Goal: Task Accomplishment & Management: Manage account settings

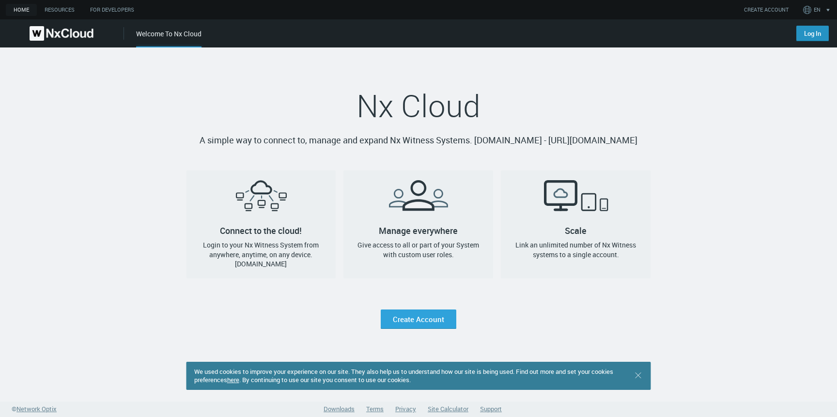
click at [813, 37] on link "Log In" at bounding box center [812, 33] width 32 height 15
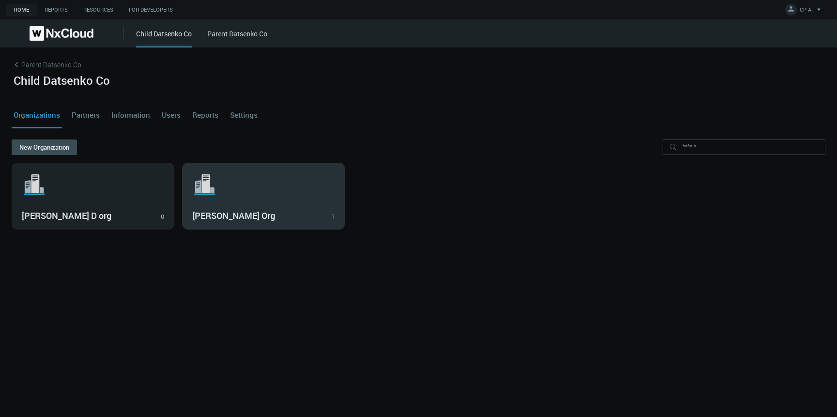
click at [245, 198] on svg-icon ".st1{fill:var(--svg-placeholder-elm2-color);} .st2{fill:var(--brand-core);} .st…" at bounding box center [263, 184] width 142 height 31
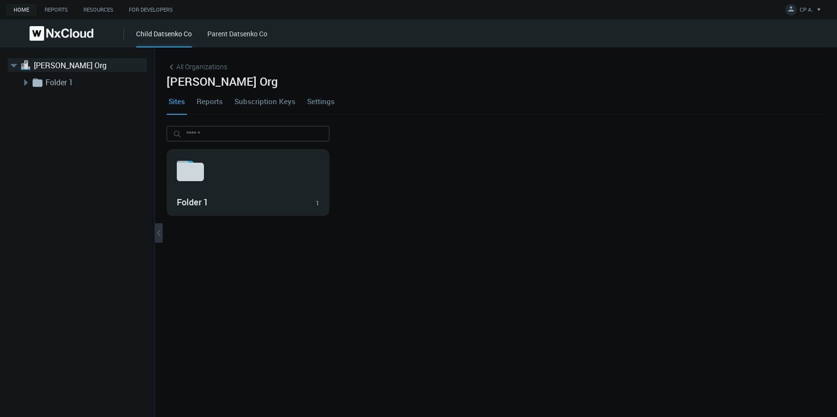
click at [322, 103] on link "Settings" at bounding box center [320, 101] width 31 height 26
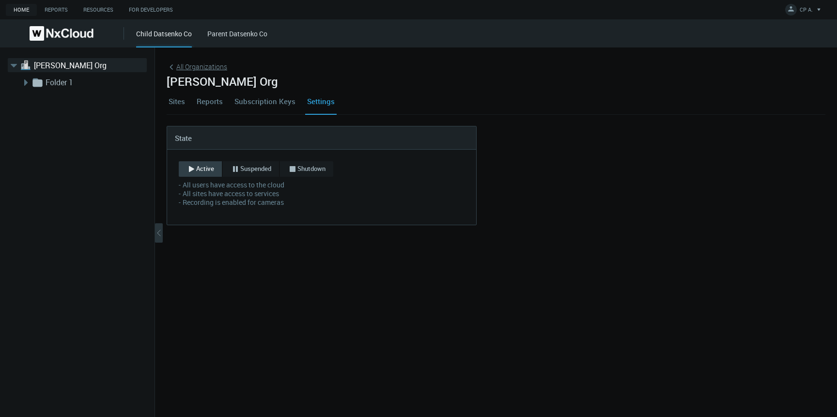
click at [195, 68] on span "All Organizations" at bounding box center [201, 66] width 51 height 10
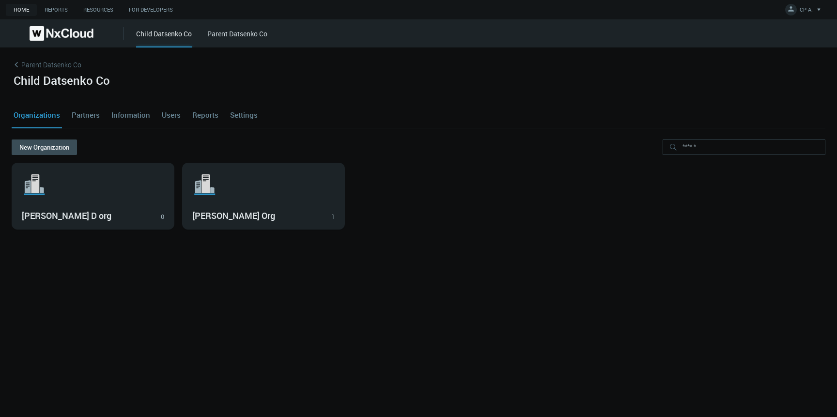
click at [236, 116] on link "Settings" at bounding box center [243, 115] width 31 height 26
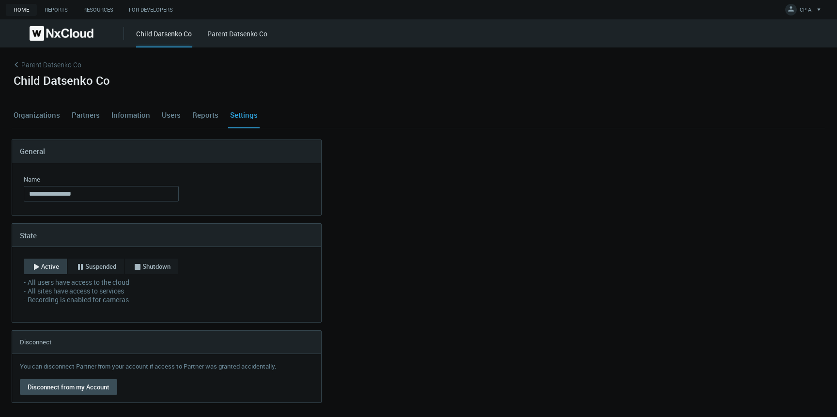
click at [45, 114] on link "Organizations" at bounding box center [37, 115] width 50 height 26
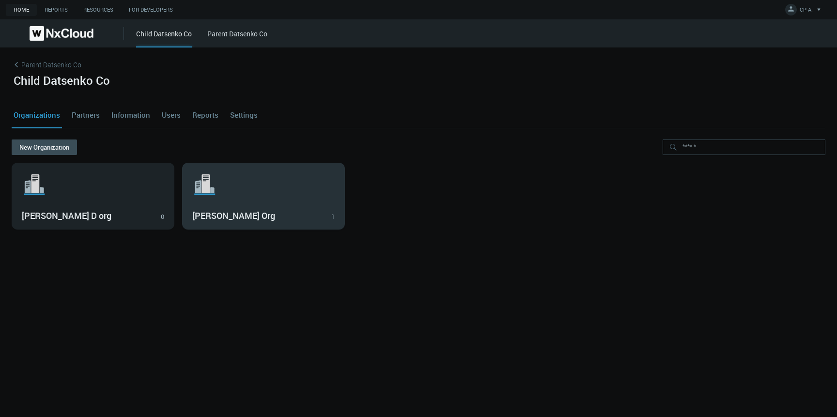
click at [300, 193] on svg-icon ".st1{fill:var(--svg-placeholder-elm2-color);} .st2{fill:var(--brand-core);} .st…" at bounding box center [263, 184] width 142 height 31
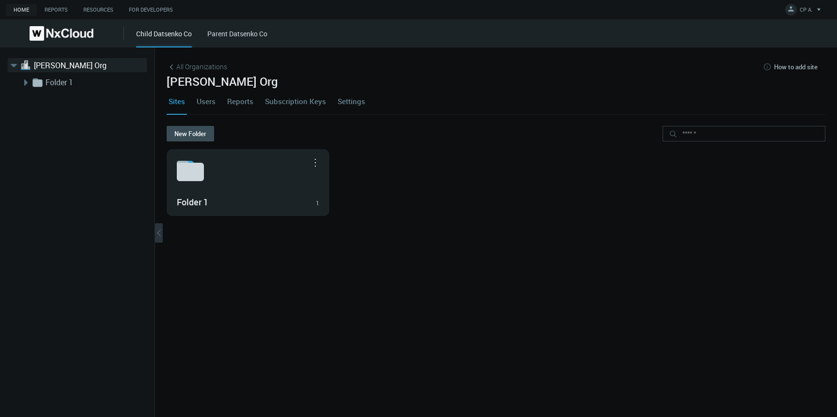
click at [343, 100] on link "Settings" at bounding box center [351, 101] width 31 height 26
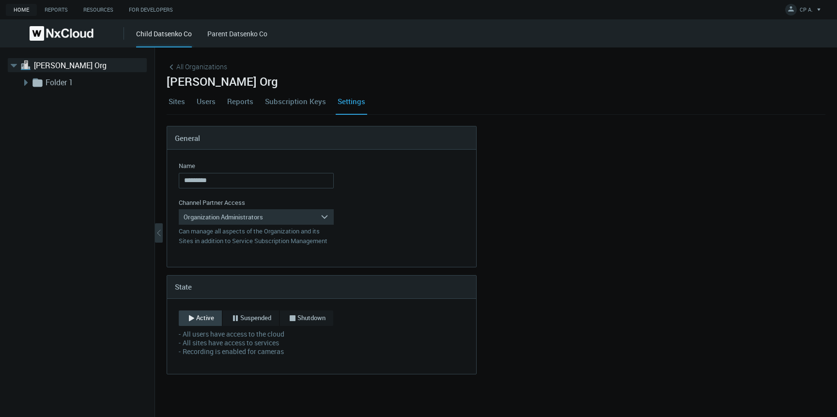
click at [209, 99] on link "Users" at bounding box center [206, 101] width 23 height 26
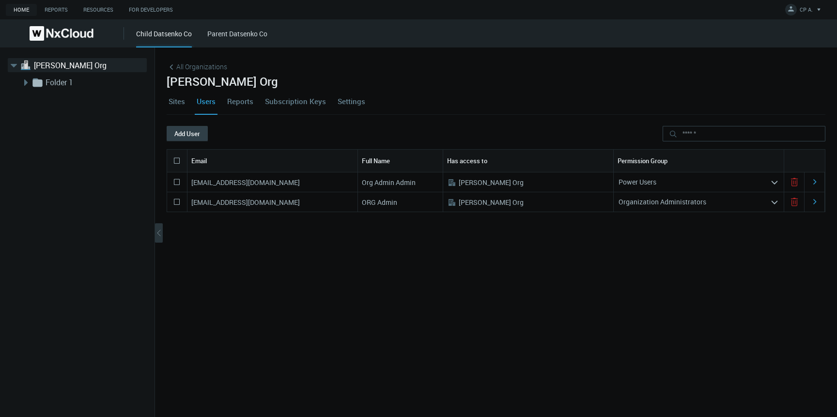
click at [186, 133] on button "Add User" at bounding box center [187, 133] width 41 height 15
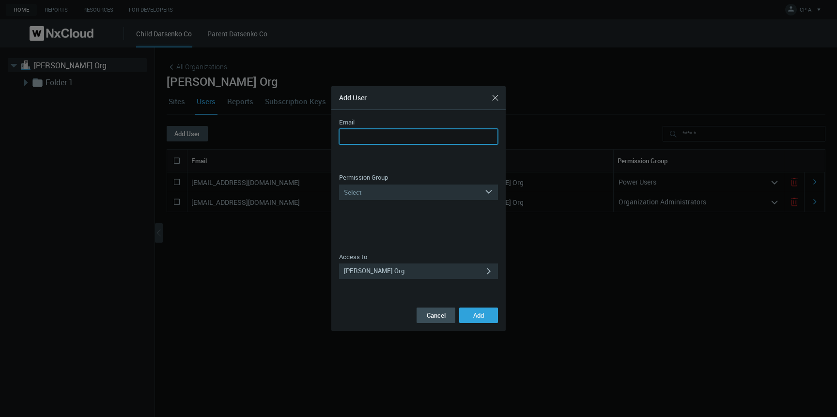
click at [355, 135] on input "Email" at bounding box center [418, 136] width 159 height 15
paste input "**********"
type input "**********"
click at [397, 189] on div "Select" at bounding box center [411, 191] width 145 height 15
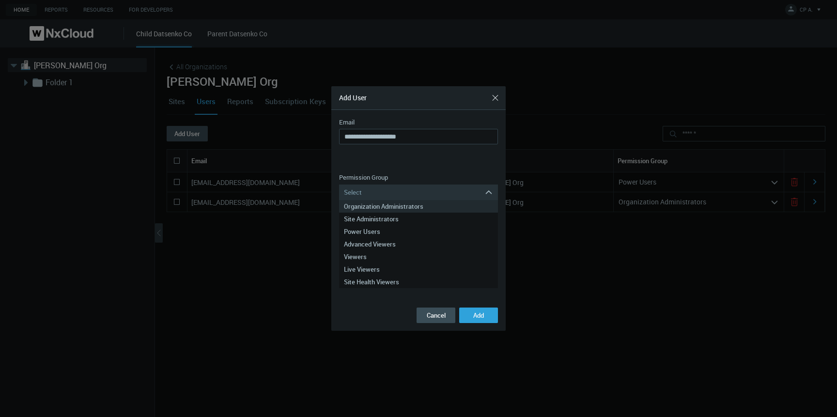
click at [398, 206] on div "Organization Administrators" at bounding box center [418, 206] width 149 height 13
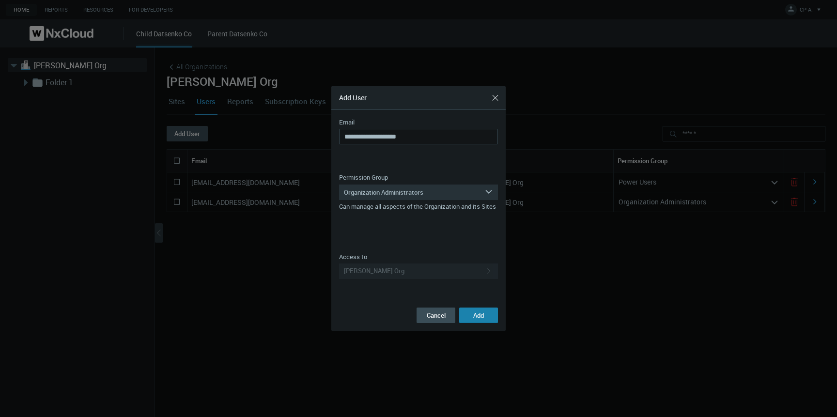
click at [491, 309] on button "Add" at bounding box center [478, 314] width 39 height 15
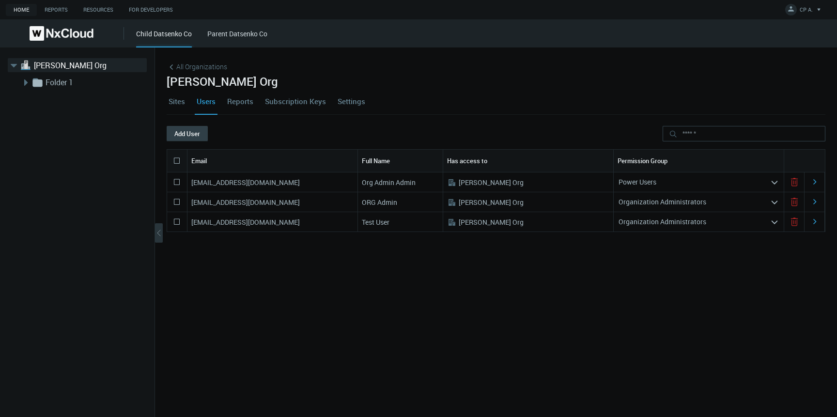
click at [189, 131] on button "Add User" at bounding box center [187, 133] width 41 height 15
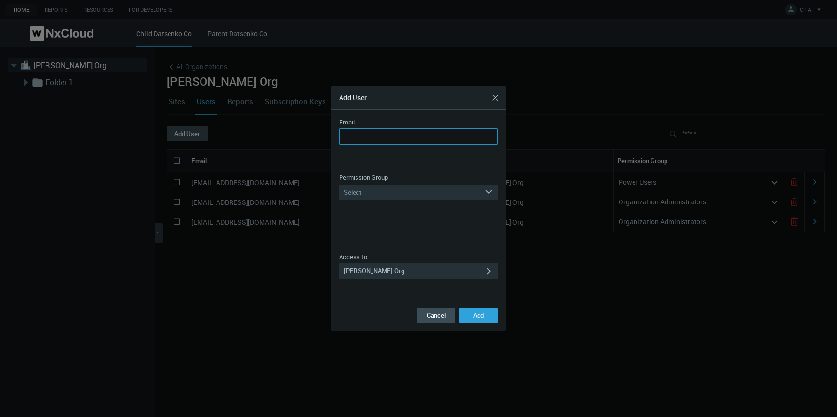
click at [390, 130] on input "Email" at bounding box center [418, 136] width 159 height 15
type input "**********"
click at [411, 189] on div "Select" at bounding box center [411, 191] width 145 height 15
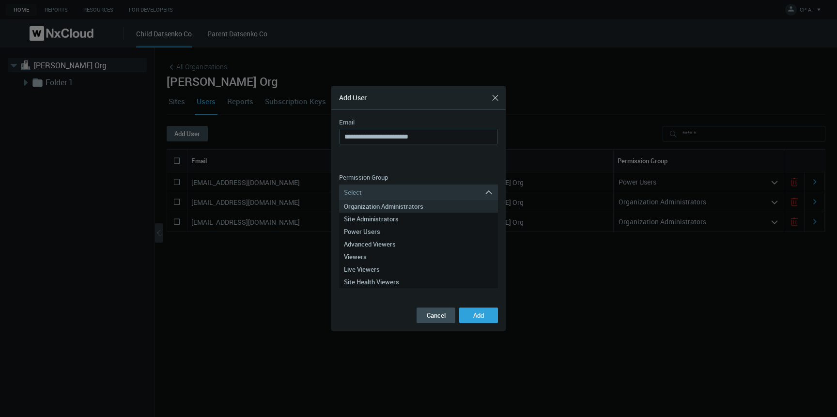
click at [409, 207] on div "Organization Administrators" at bounding box center [418, 206] width 149 height 13
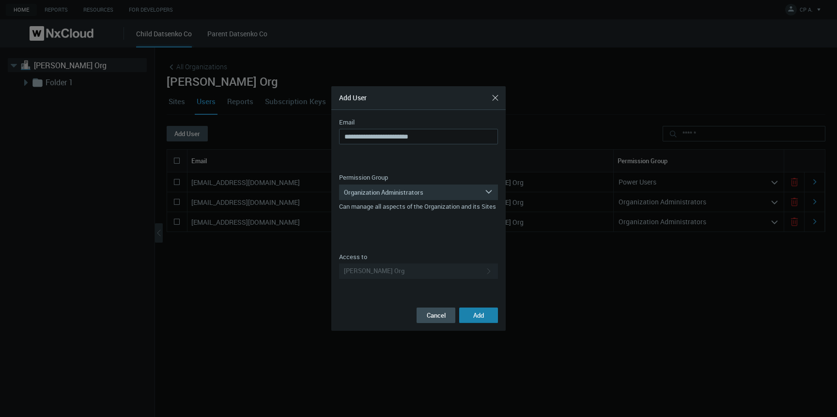
click at [482, 312] on span "Add" at bounding box center [478, 315] width 11 height 9
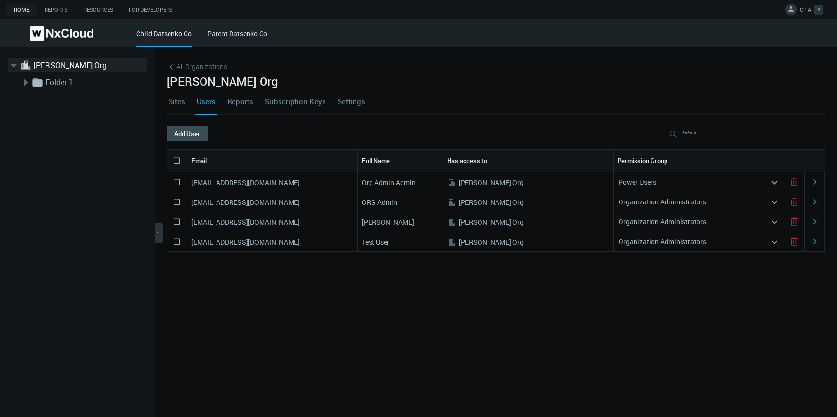
click at [798, 14] on link "CP A." at bounding box center [804, 11] width 38 height 12
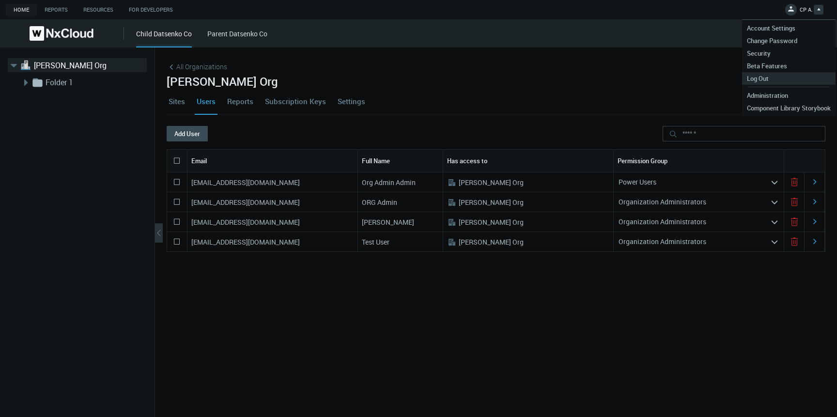
click at [757, 75] on span "Log Out" at bounding box center [757, 78] width 31 height 9
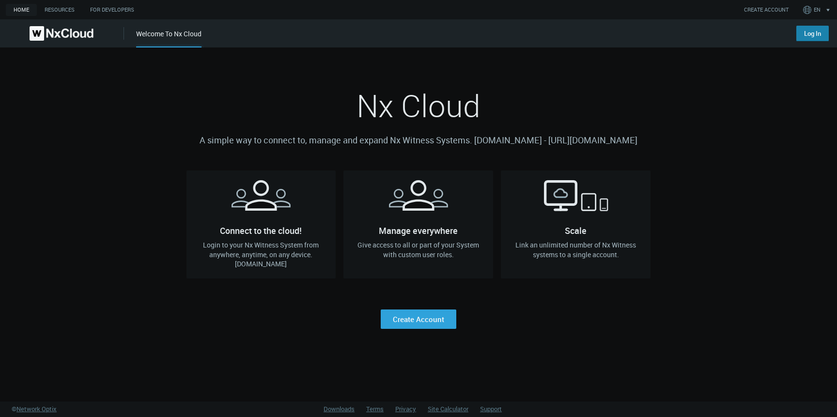
click at [805, 34] on link "Log In" at bounding box center [812, 33] width 32 height 15
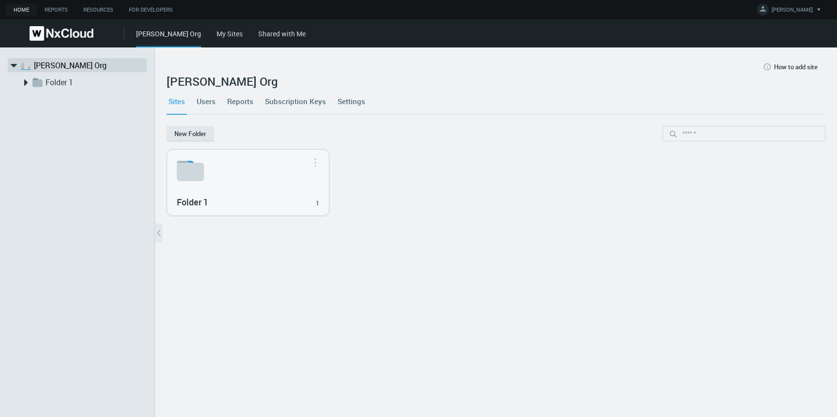
click at [345, 100] on link "Settings" at bounding box center [351, 101] width 31 height 26
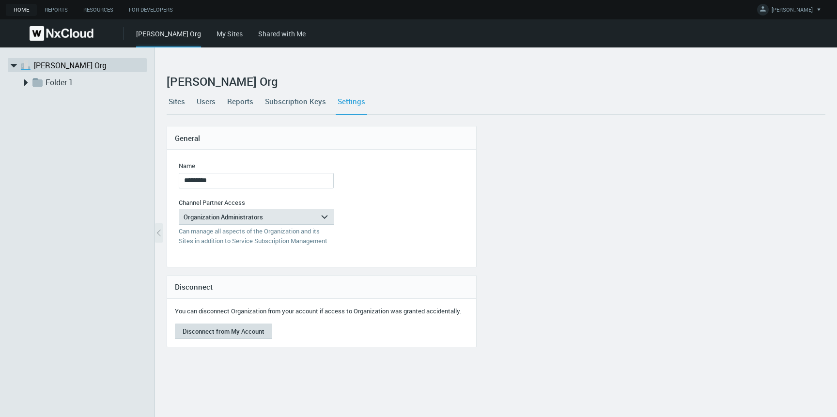
click at [231, 332] on button "Disconnect from My Account" at bounding box center [223, 330] width 97 height 15
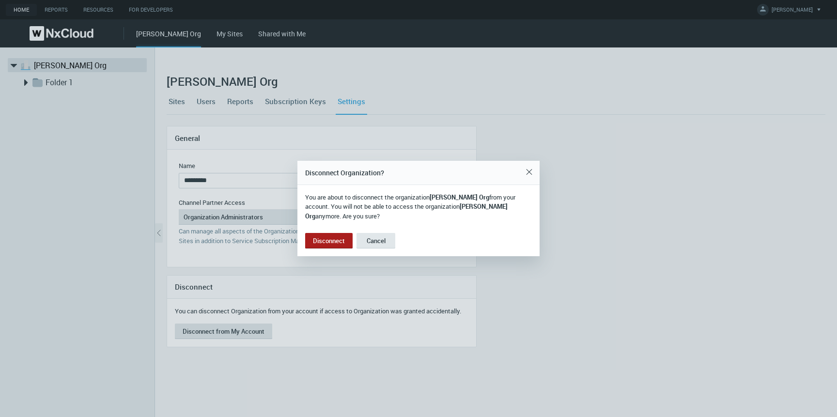
click at [322, 236] on button "Disconnect" at bounding box center [328, 240] width 47 height 15
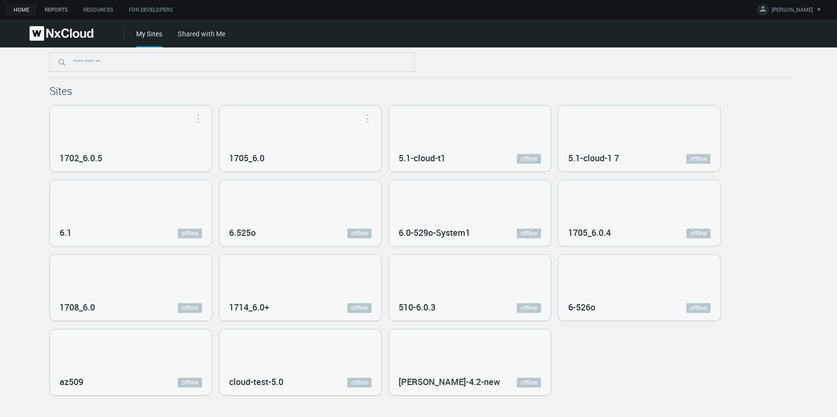
click at [64, 7] on link "Reports" at bounding box center [56, 10] width 39 height 12
click at [18, 11] on link "Home" at bounding box center [21, 10] width 31 height 12
click at [791, 15] on link "IRYNA D." at bounding box center [790, 11] width 66 height 12
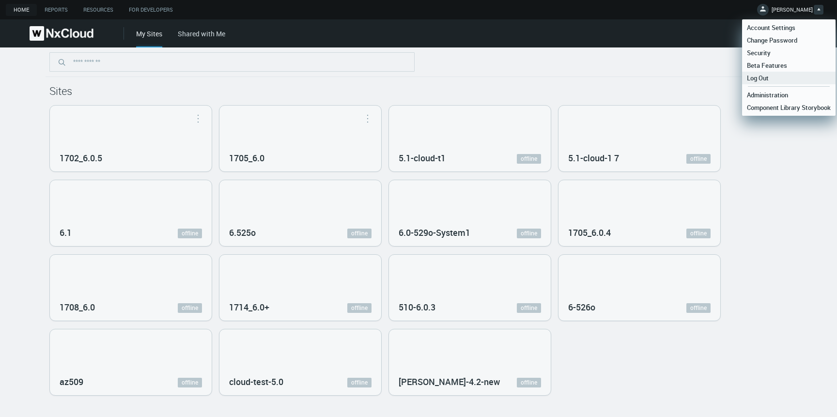
click at [777, 75] on link "Log Out" at bounding box center [788, 78] width 93 height 13
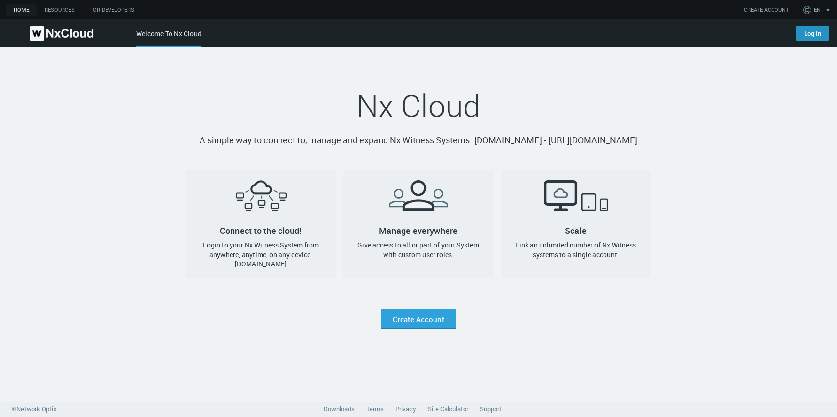
click at [809, 37] on link "Log In" at bounding box center [812, 33] width 32 height 15
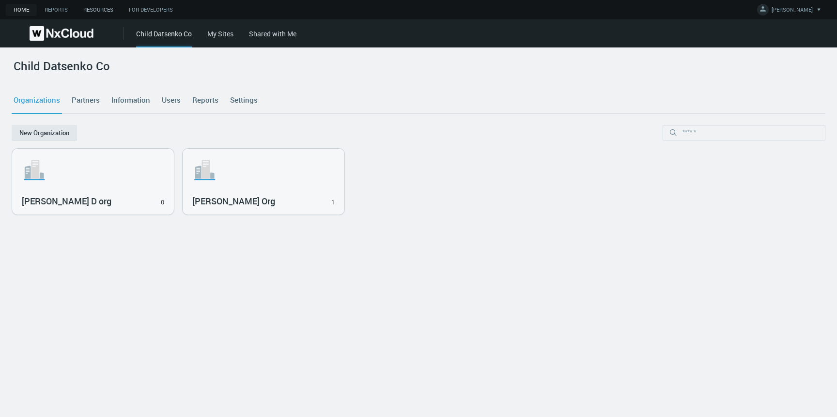
click at [102, 8] on link "Resources" at bounding box center [99, 10] width 46 height 12
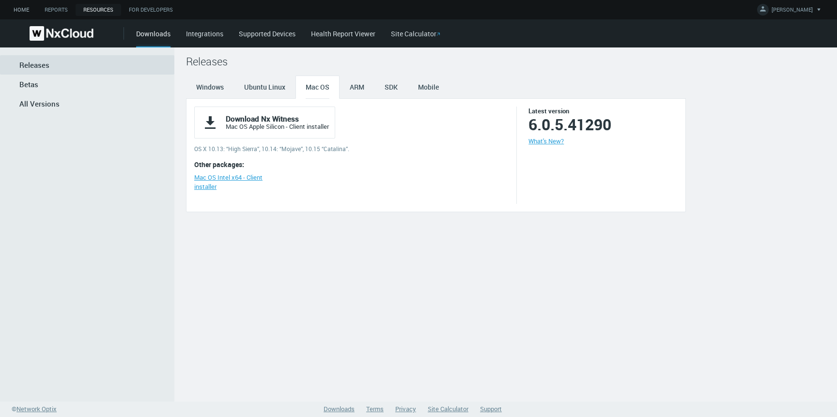
click at [21, 10] on link "Home" at bounding box center [21, 10] width 31 height 12
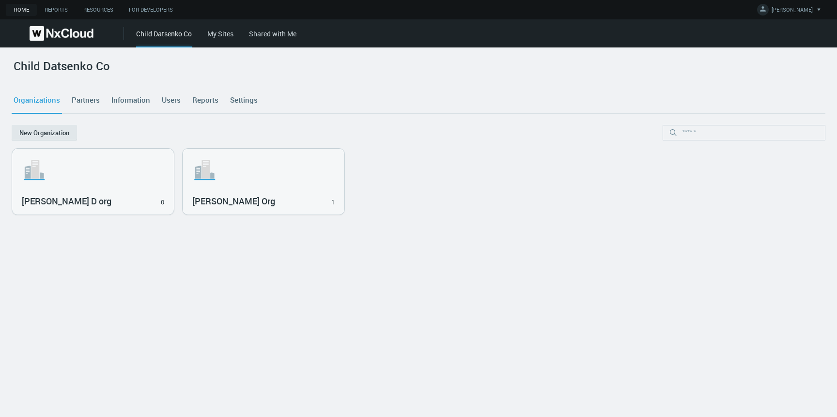
click at [244, 99] on link "Settings" at bounding box center [243, 100] width 31 height 26
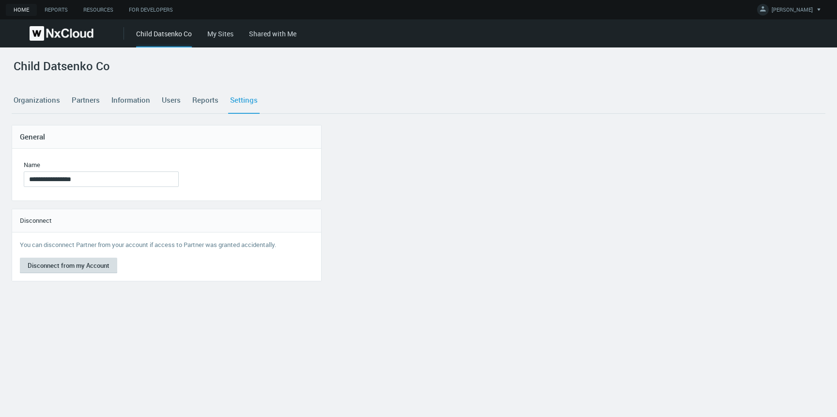
click at [67, 271] on button "Disconnect from my Account" at bounding box center [68, 265] width 97 height 15
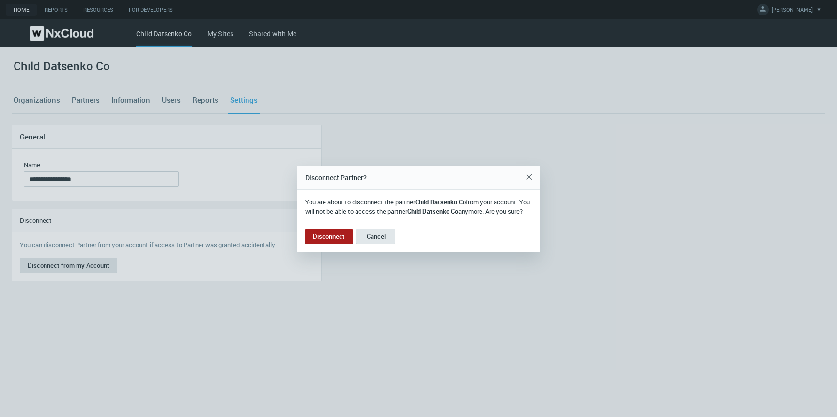
click at [327, 237] on button "Disconnect" at bounding box center [328, 236] width 47 height 15
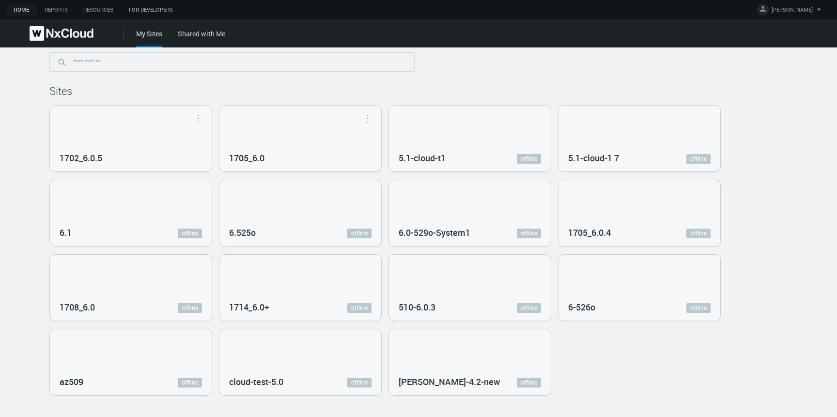
click at [166, 14] on link "For Developers" at bounding box center [151, 10] width 60 height 12
click at [100, 10] on link "Resources" at bounding box center [99, 10] width 46 height 12
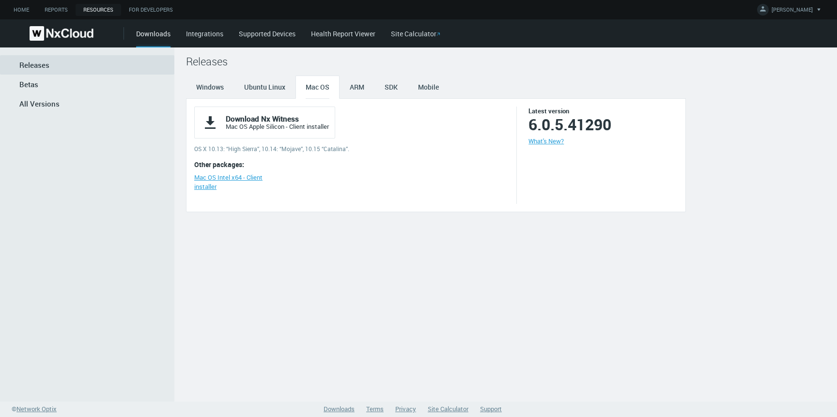
click at [51, 100] on span "All Versions" at bounding box center [39, 104] width 40 height 10
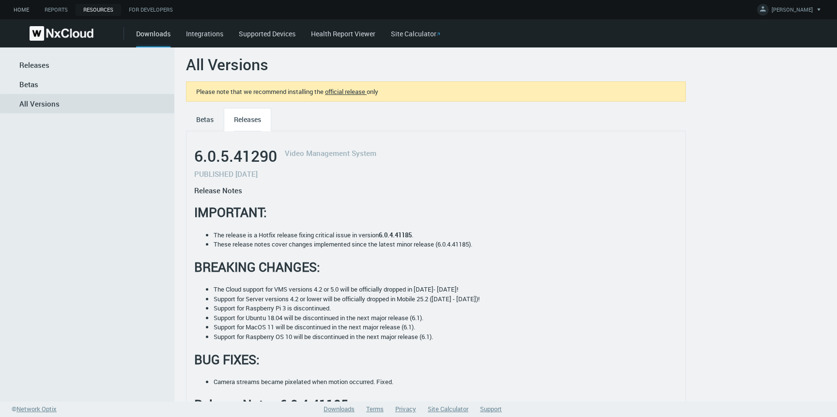
click at [22, 11] on link "Home" at bounding box center [21, 10] width 31 height 12
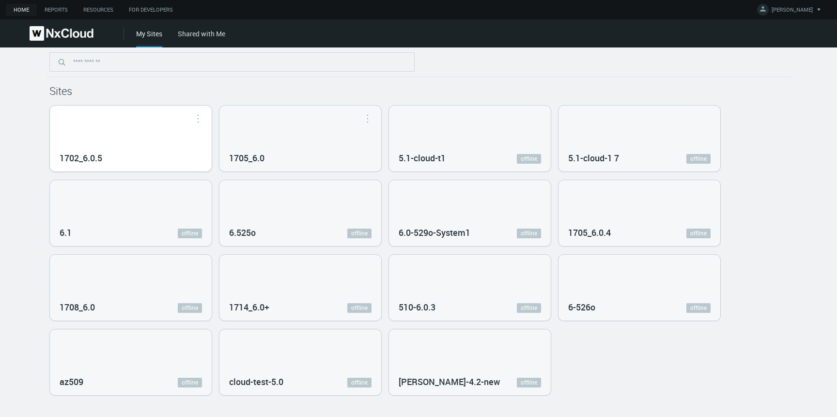
click at [125, 138] on div "1702_6.0.5" at bounding box center [131, 139] width 162 height 66
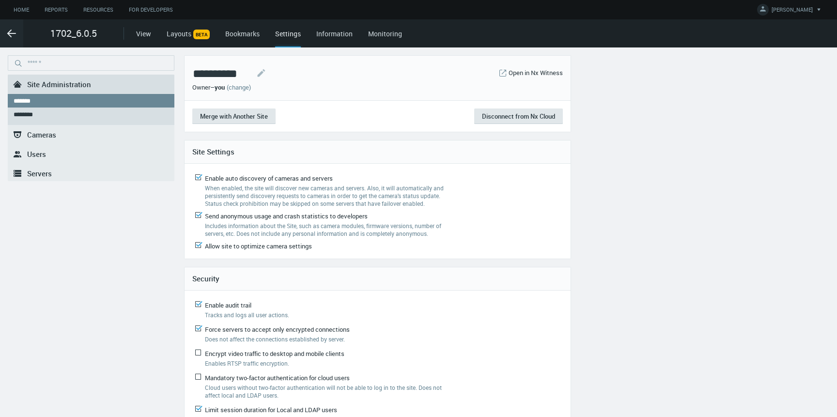
click at [23, 150] on div ".st0{fill-rule:evenodd;clip-rule:evenodd;fill:#2B383F;}" at bounding box center [17, 153] width 19 height 19
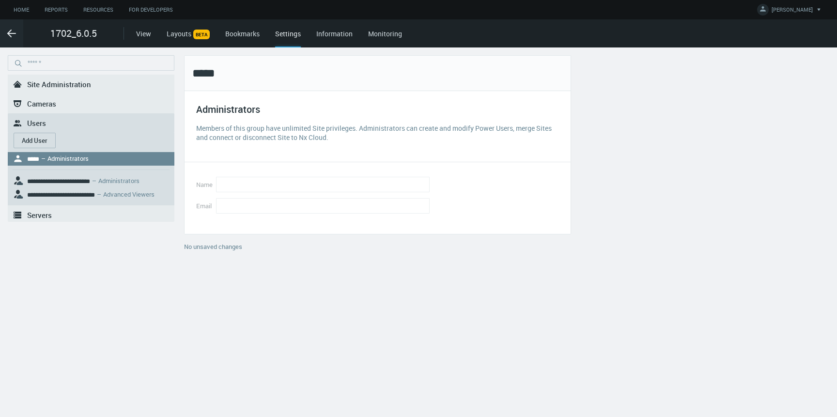
click at [37, 140] on button "Add User" at bounding box center [35, 140] width 42 height 15
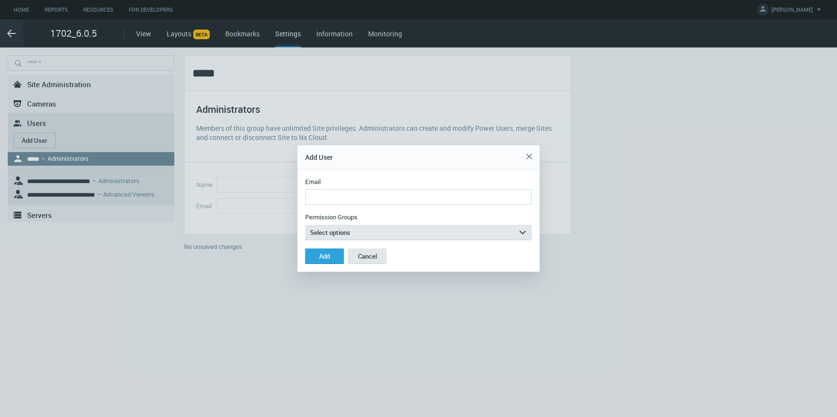
click at [353, 195] on input "Email" at bounding box center [418, 196] width 227 height 15
type input "**********"
click at [324, 226] on button "Select options arrow_expand" at bounding box center [418, 232] width 227 height 15
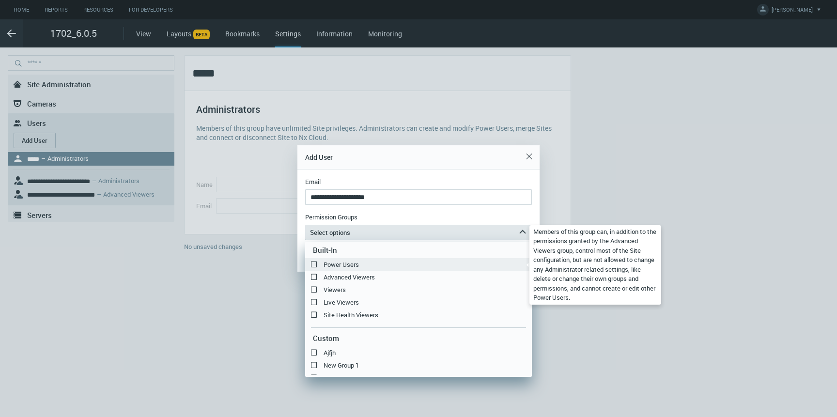
click at [319, 266] on label "Power Users" at bounding box center [418, 265] width 227 height 12
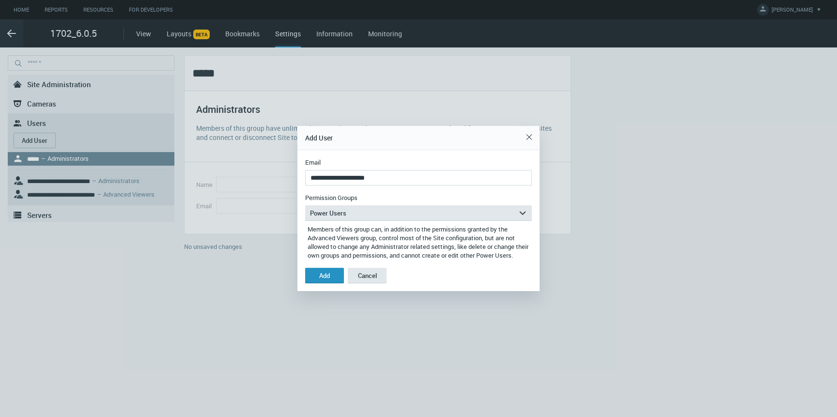
click at [322, 279] on div "Add" at bounding box center [324, 276] width 11 height 8
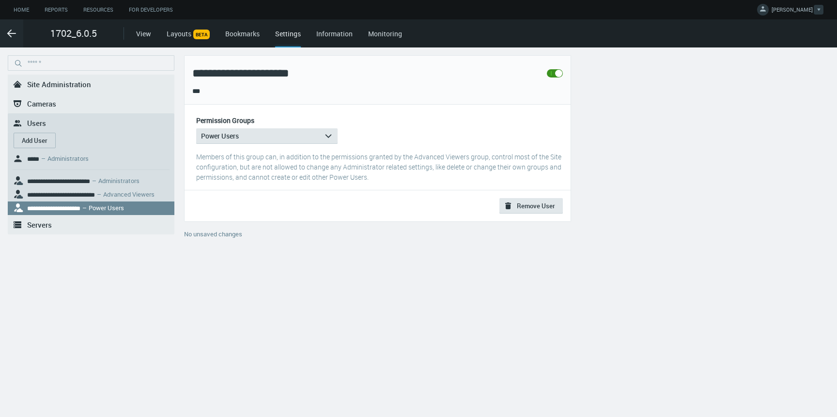
click at [766, 10] on icon at bounding box center [763, 8] width 6 height 5
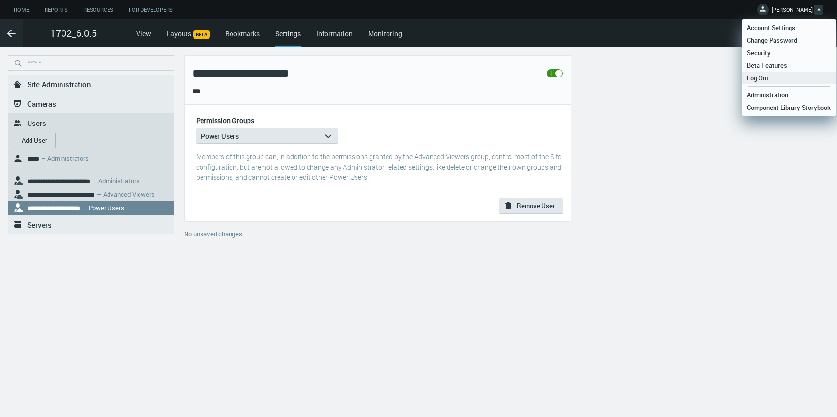
click at [769, 81] on span "Log Out" at bounding box center [757, 78] width 31 height 9
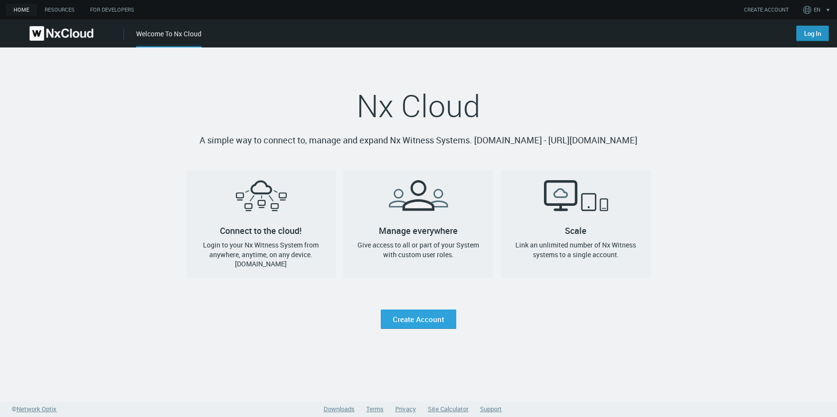
click at [804, 30] on link "Log In" at bounding box center [812, 33] width 32 height 15
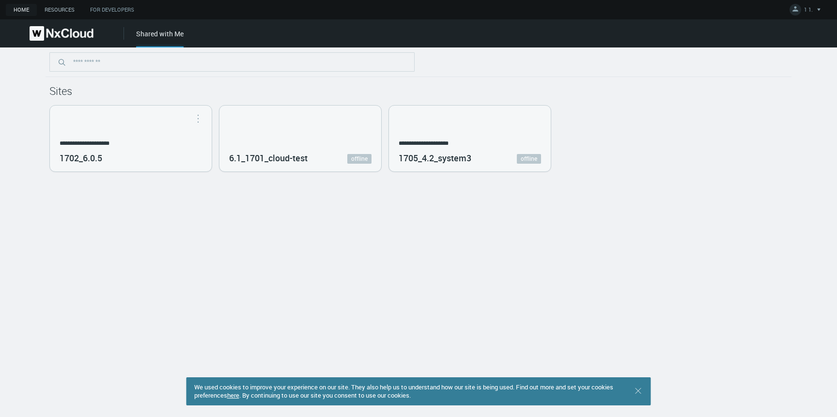
click at [62, 9] on link "Resources" at bounding box center [60, 10] width 46 height 12
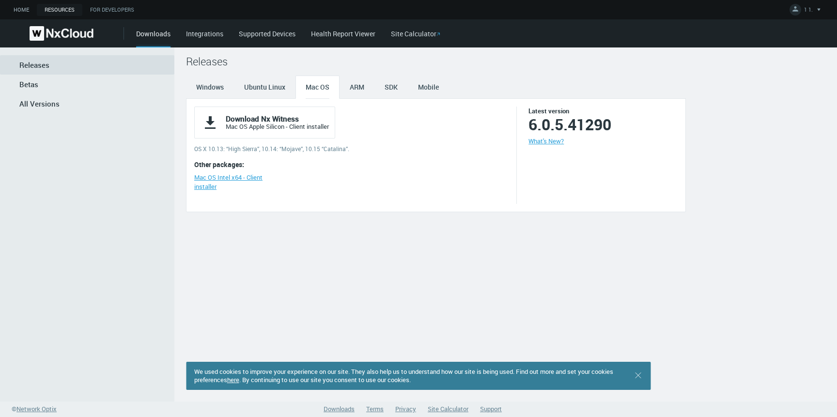
click at [24, 13] on link "Home" at bounding box center [21, 10] width 31 height 12
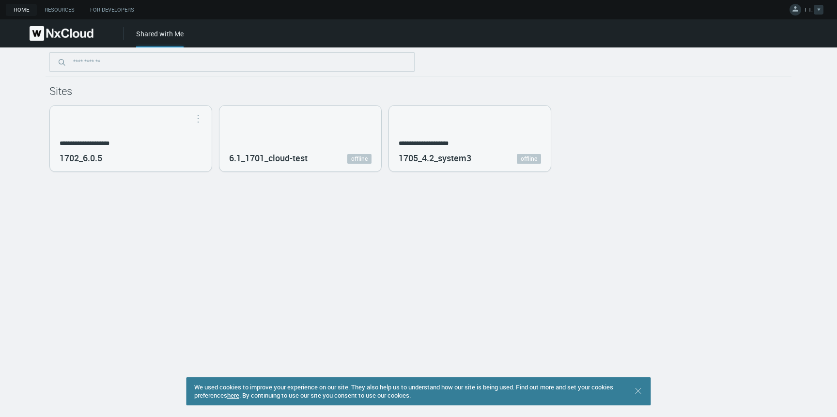
click at [804, 12] on span "1 1." at bounding box center [808, 11] width 9 height 11
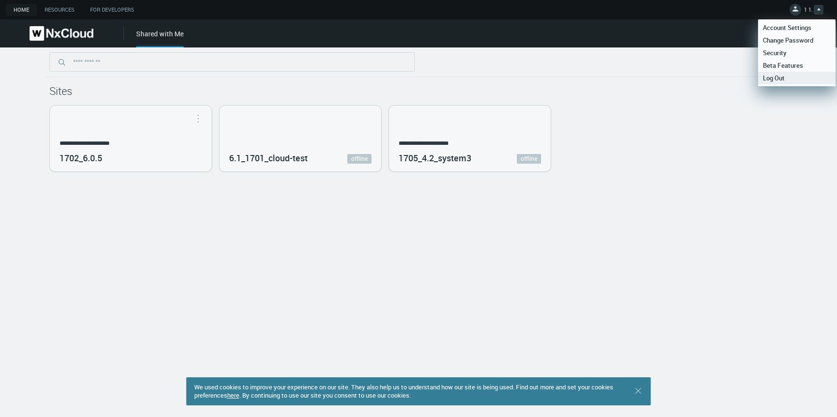
click at [772, 79] on span "Log Out" at bounding box center [773, 78] width 31 height 9
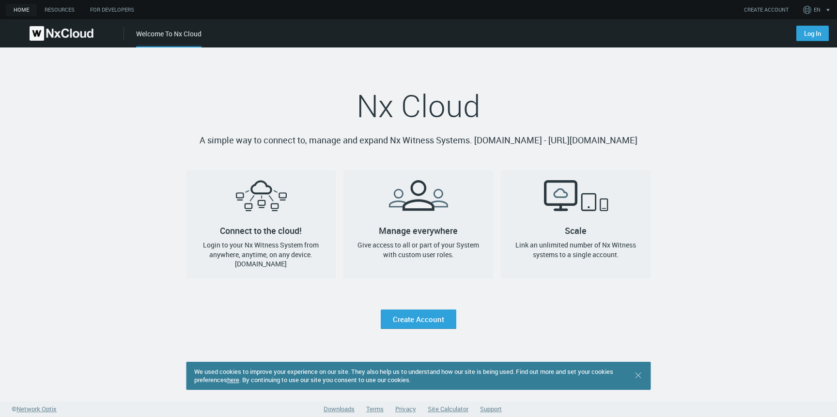
click at [811, 29] on link "Log In" at bounding box center [812, 33] width 32 height 15
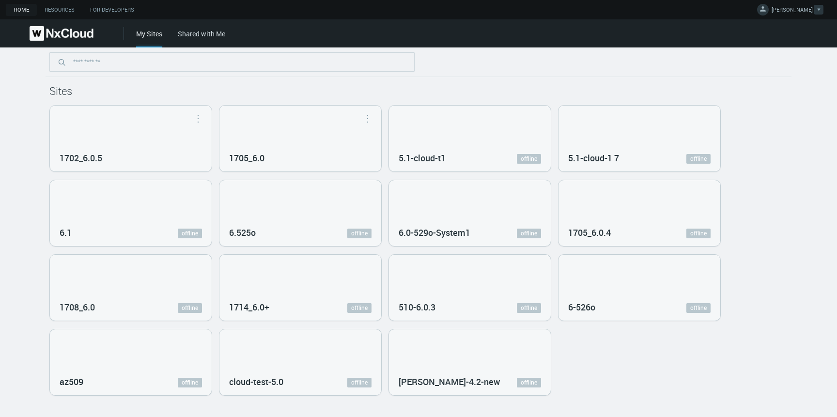
click at [790, 9] on link "IRYNA D." at bounding box center [790, 11] width 66 height 12
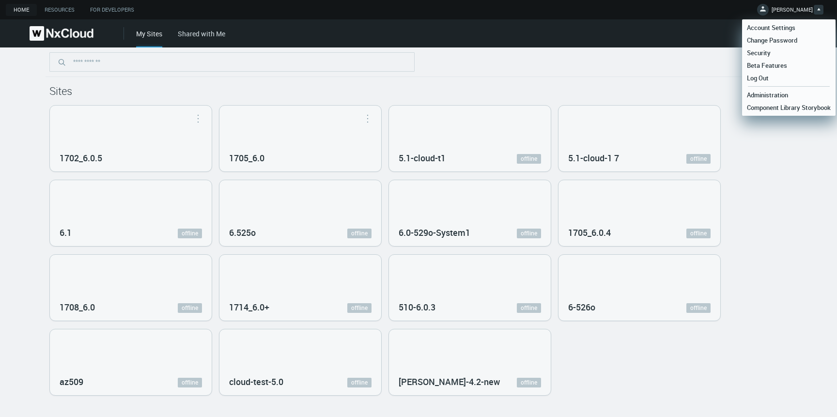
click at [757, 168] on div "1702_6.0.5 Open in Nx Witness 1705_6.0 Open in Nx Witness 5.1-cloud-t1 offline …" at bounding box center [418, 250] width 738 height 291
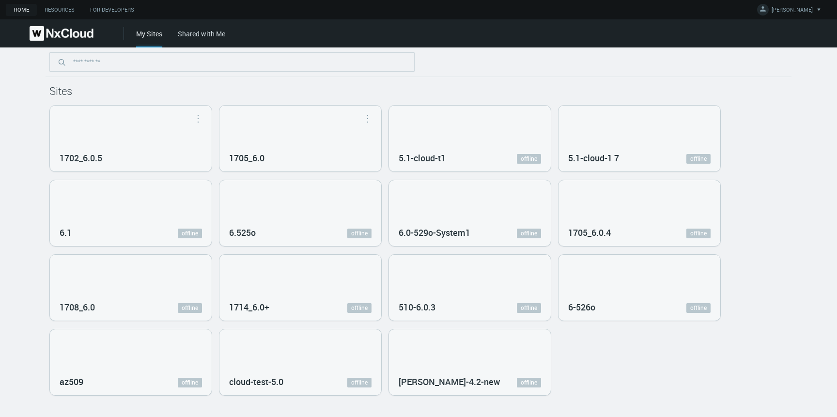
click at [767, 12] on div "Home Resources For Developers IRYNA D. Account Settings Change Password Securit…" at bounding box center [418, 9] width 837 height 19
click at [795, 12] on span "IRYNA D." at bounding box center [791, 11] width 41 height 11
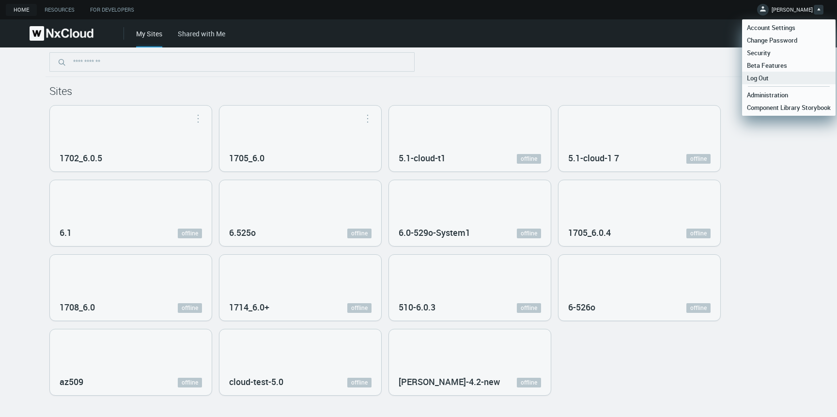
click at [777, 79] on link "Log Out" at bounding box center [788, 78] width 93 height 13
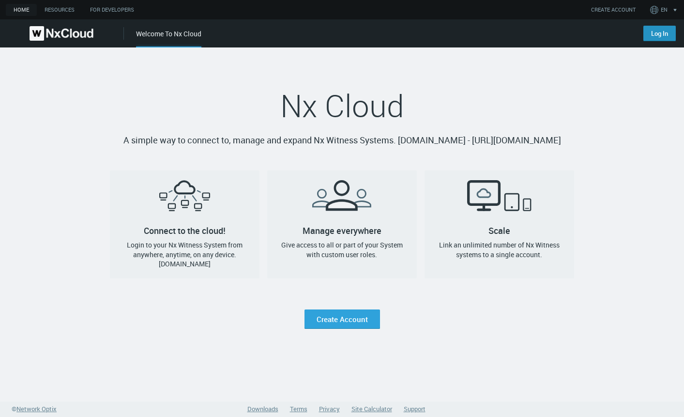
click at [651, 31] on link "Log In" at bounding box center [660, 33] width 32 height 15
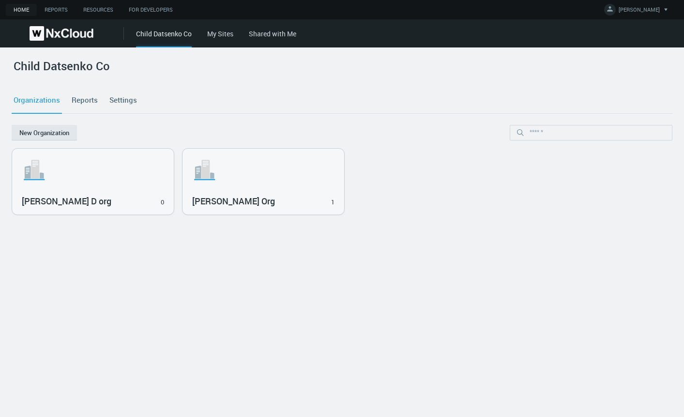
click at [128, 101] on link "Settings" at bounding box center [122, 100] width 31 height 26
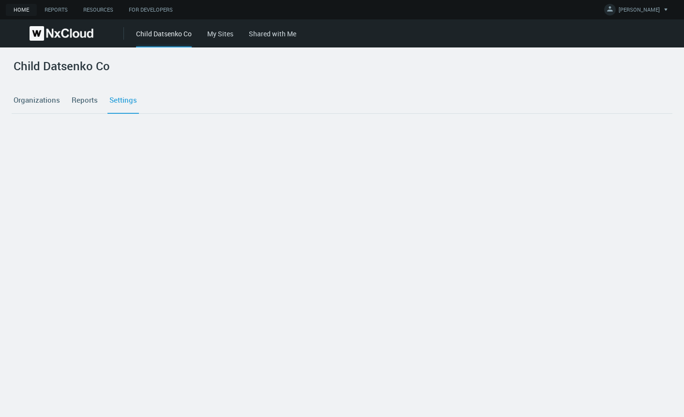
click at [122, 98] on link "Settings" at bounding box center [122, 100] width 31 height 26
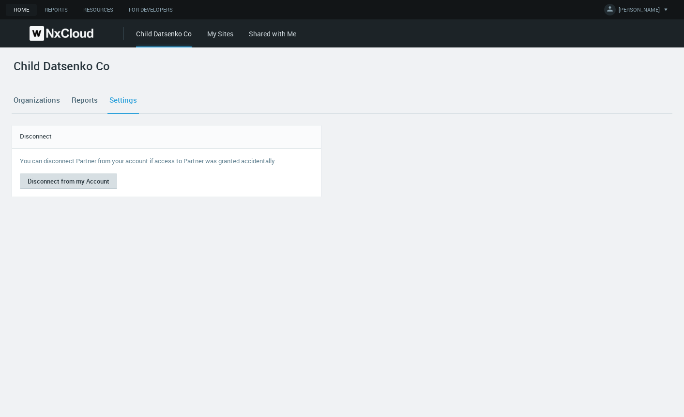
click at [77, 183] on button "Disconnect from my Account" at bounding box center [68, 180] width 97 height 15
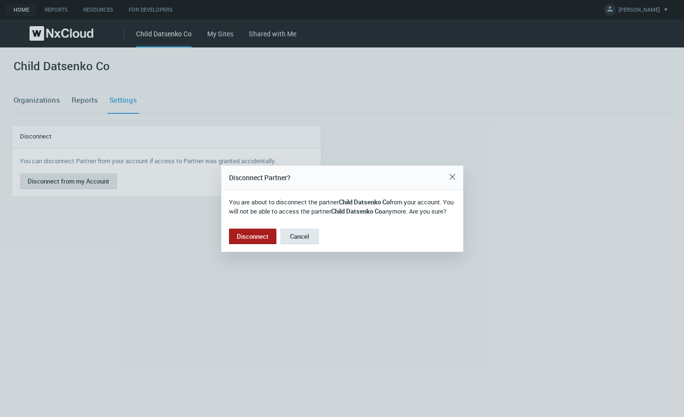
click at [253, 244] on button "Disconnect" at bounding box center [252, 236] width 47 height 15
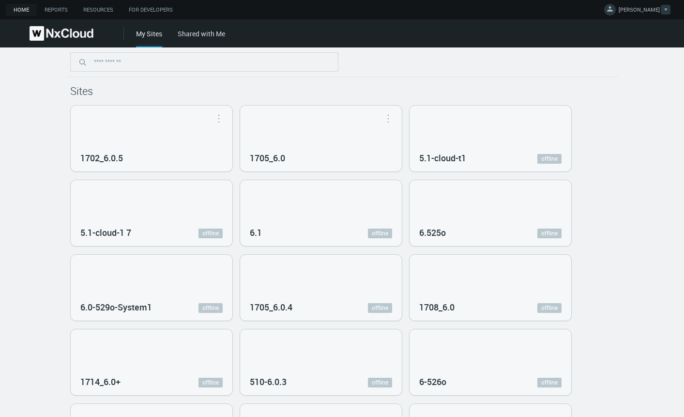
click at [639, 12] on span "[PERSON_NAME]" at bounding box center [639, 11] width 41 height 11
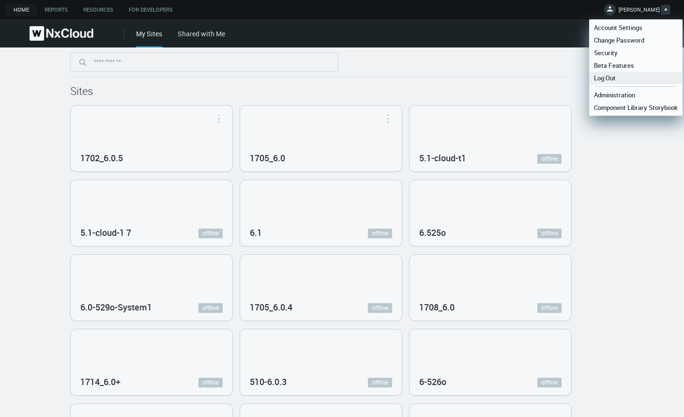
click at [632, 75] on link "Log Out" at bounding box center [635, 78] width 93 height 13
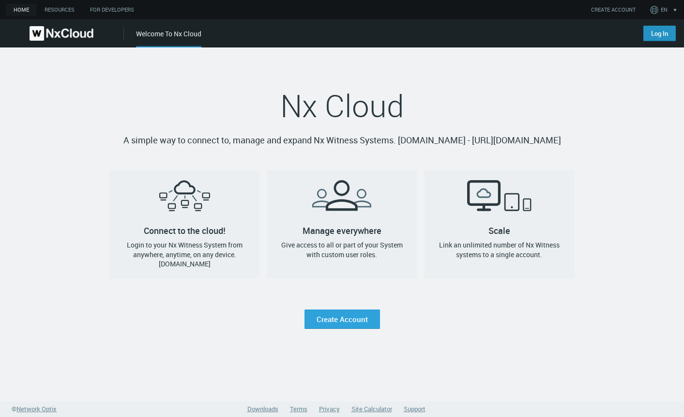
click at [657, 33] on link "Log In" at bounding box center [660, 33] width 32 height 15
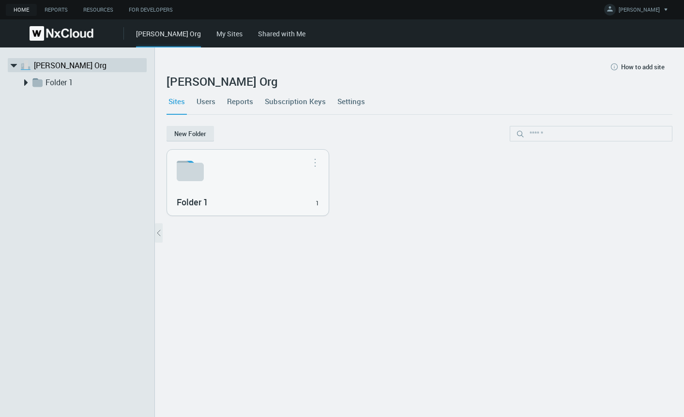
click at [351, 103] on link "Settings" at bounding box center [351, 101] width 31 height 26
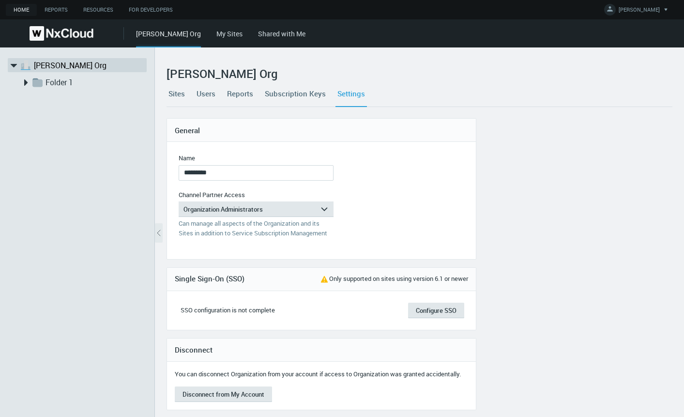
scroll to position [13, 0]
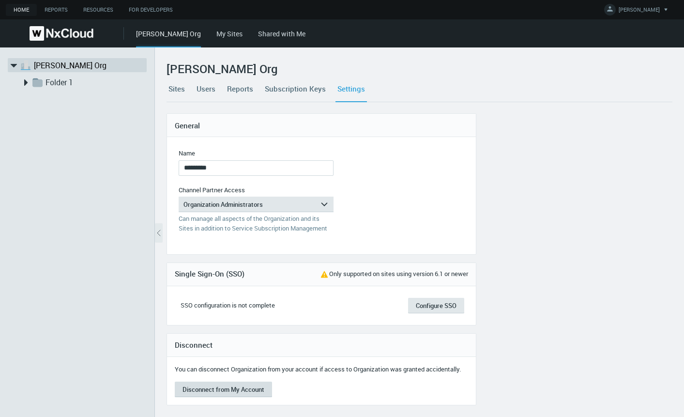
click at [221, 388] on button "Disconnect from My Account" at bounding box center [223, 389] width 97 height 15
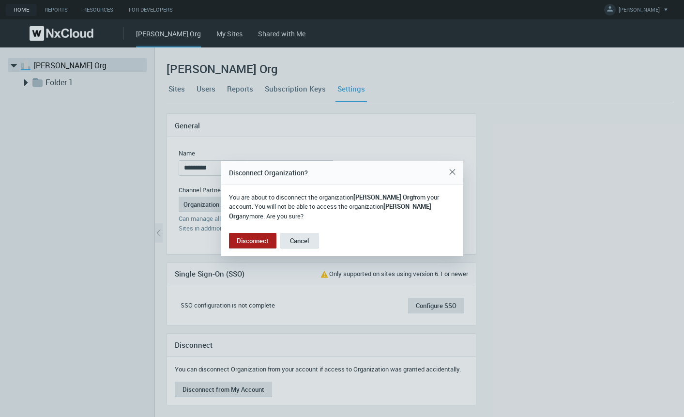
click at [258, 233] on button "Disconnect" at bounding box center [252, 240] width 47 height 15
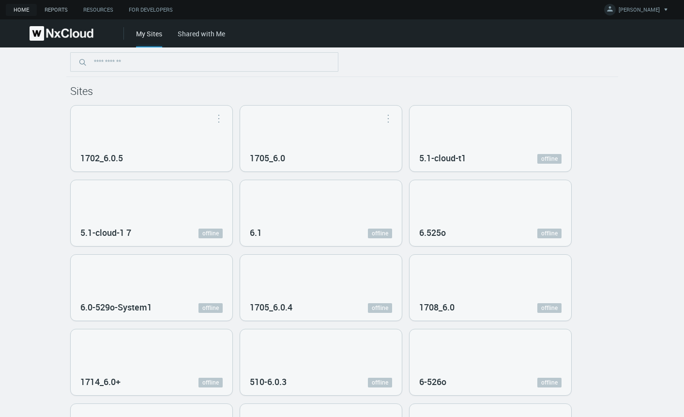
click at [61, 12] on link "Reports" at bounding box center [56, 10] width 39 height 12
click at [24, 12] on link "Home" at bounding box center [21, 10] width 31 height 12
click at [20, 9] on link "Home" at bounding box center [21, 10] width 31 height 12
